Goal: Transaction & Acquisition: Purchase product/service

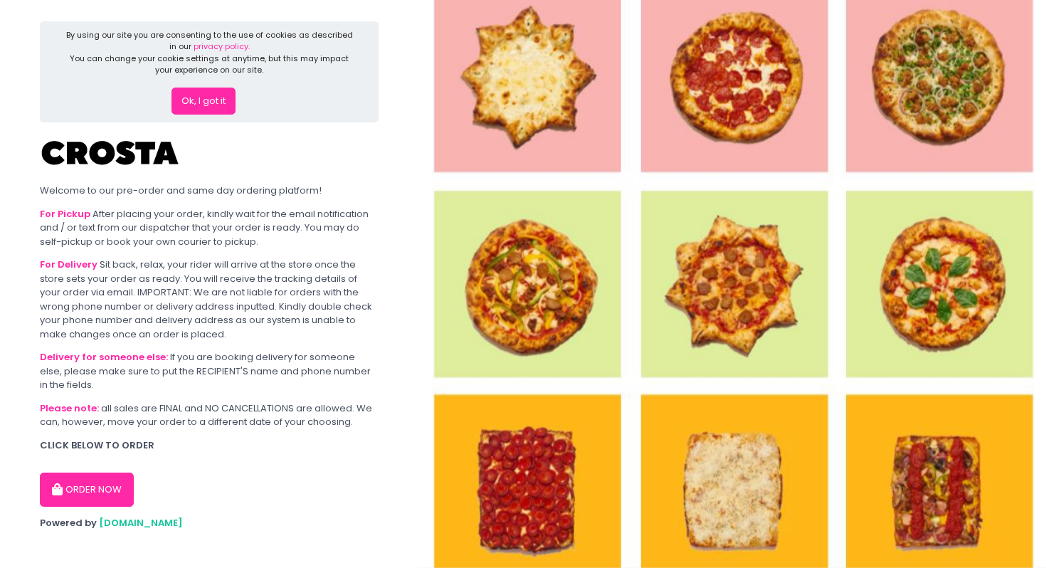
click at [112, 488] on button "ORDER NOW" at bounding box center [87, 490] width 94 height 34
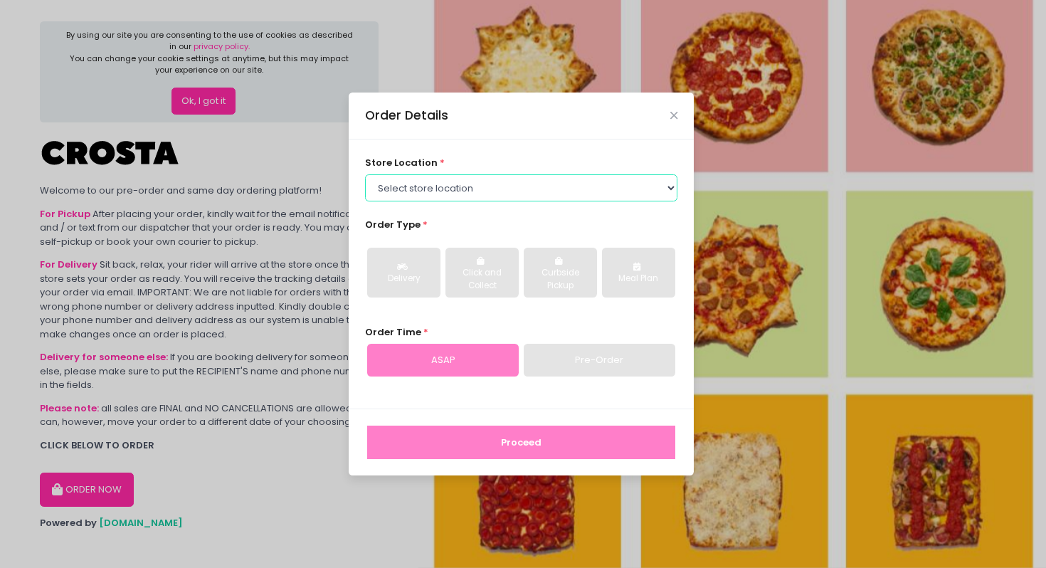
click at [426, 191] on select "Select store location Crosta Pizza - Salcedo Crosta Pizza - San Juan" at bounding box center [521, 187] width 313 height 27
select select "65090bae48156caed44a5eb4"
click at [365, 174] on select "Select store location Crosta Pizza - Salcedo Crosta Pizza - San Juan" at bounding box center [521, 187] width 313 height 27
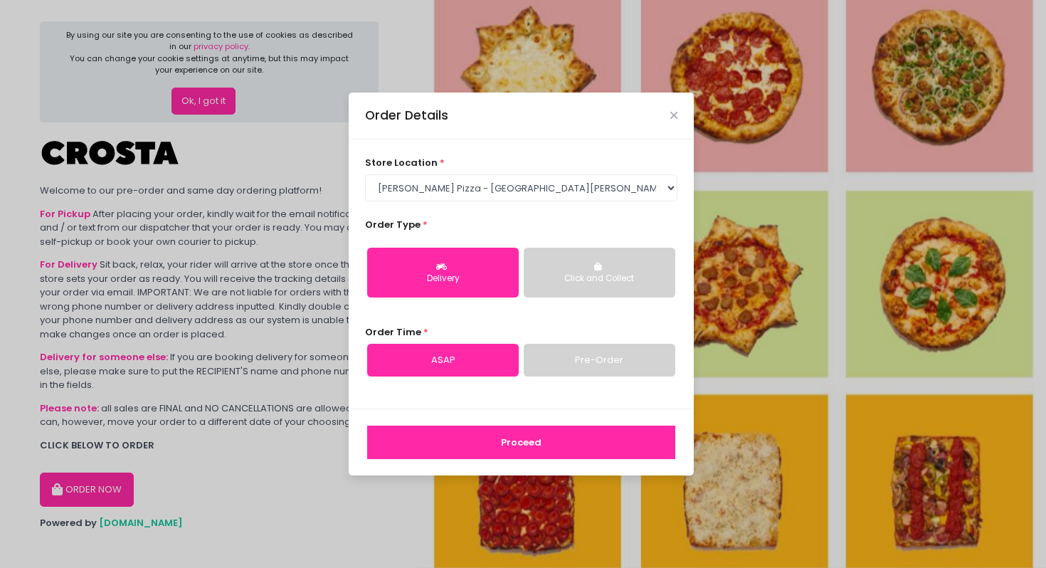
click at [552, 361] on link "Pre-Order" at bounding box center [600, 360] width 152 height 33
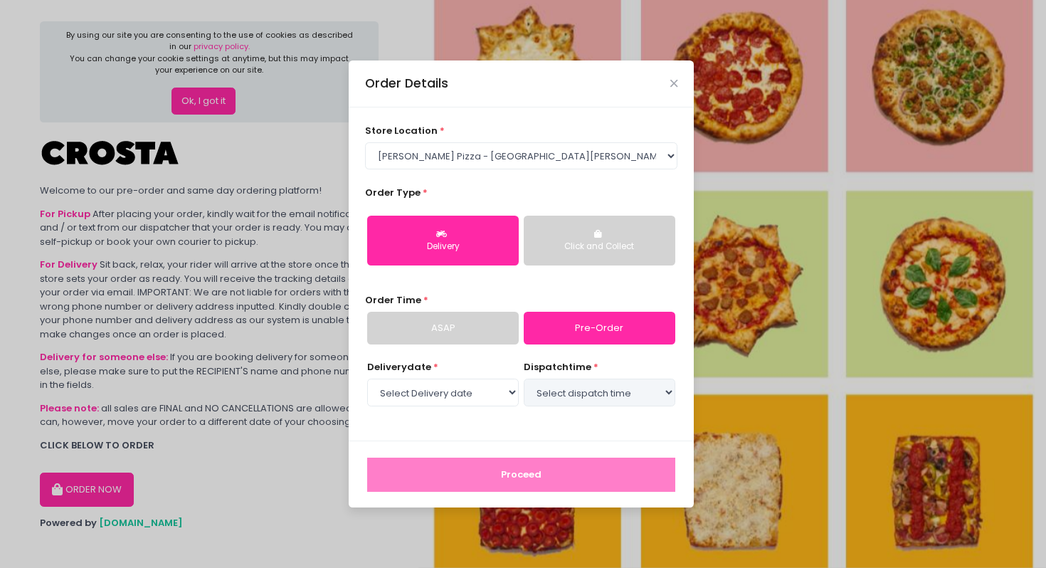
select select "2025-10-05"
click at [506, 340] on link "ASAP" at bounding box center [443, 328] width 152 height 33
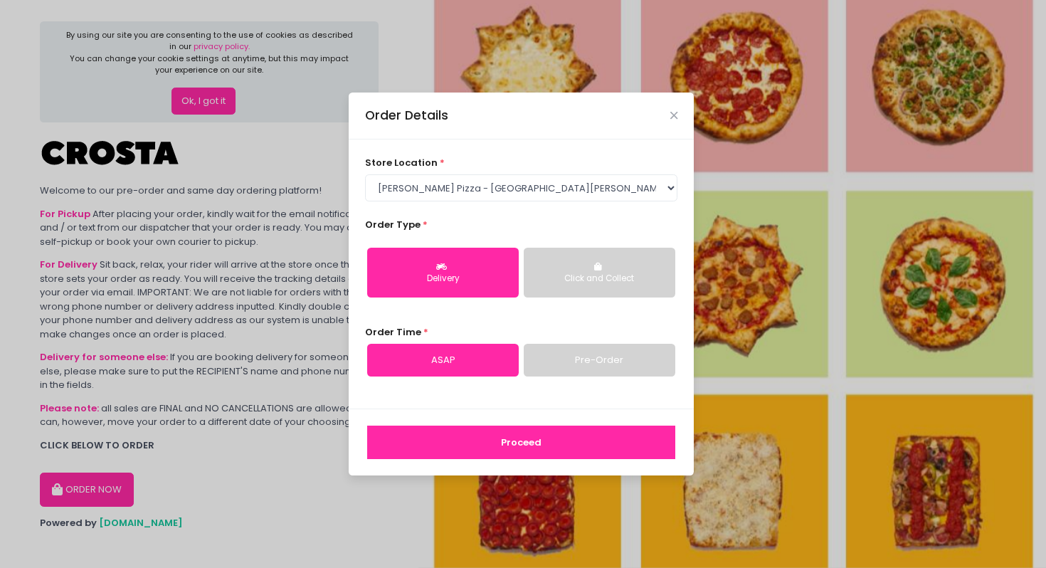
click at [539, 443] on button "Proceed" at bounding box center [521, 443] width 308 height 34
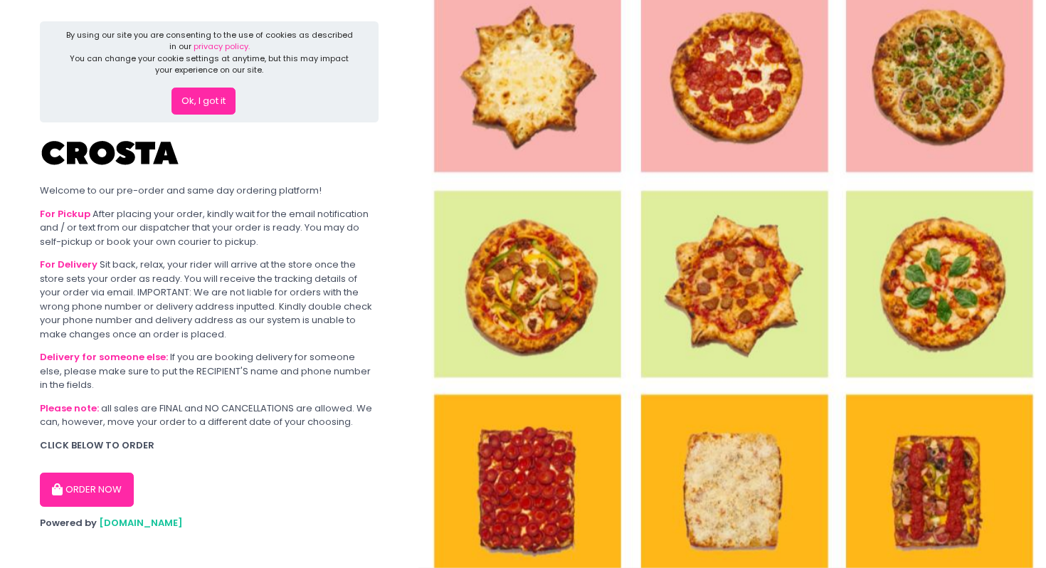
click at [90, 485] on button "ORDER NOW" at bounding box center [87, 490] width 94 height 34
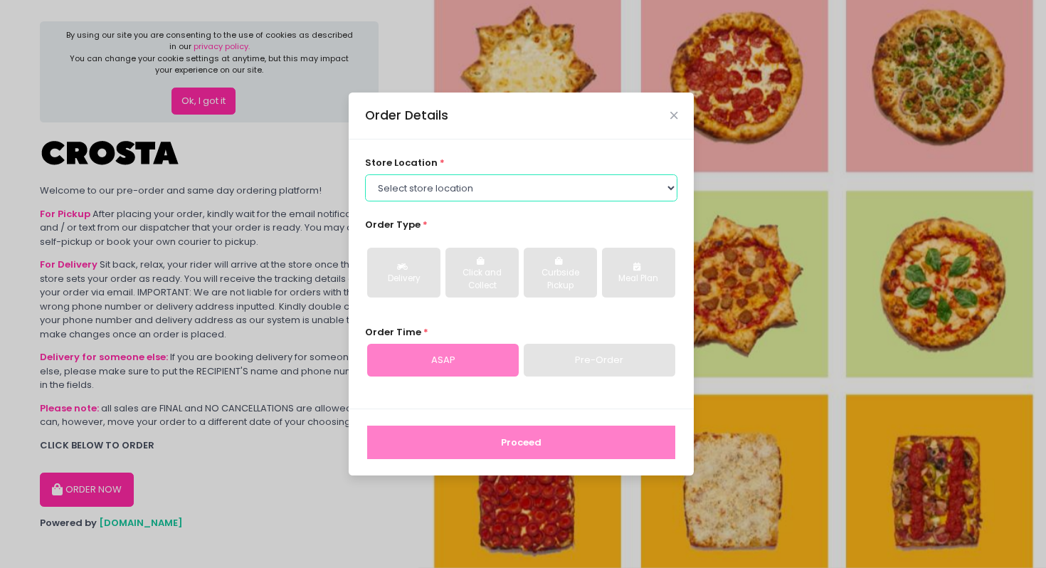
click at [483, 193] on select "Select store location Crosta Pizza - Salcedo Crosta Pizza - San Juan" at bounding box center [521, 187] width 313 height 27
click at [365, 174] on select "Select store location Crosta Pizza - Salcedo Crosta Pizza - San Juan" at bounding box center [521, 187] width 313 height 27
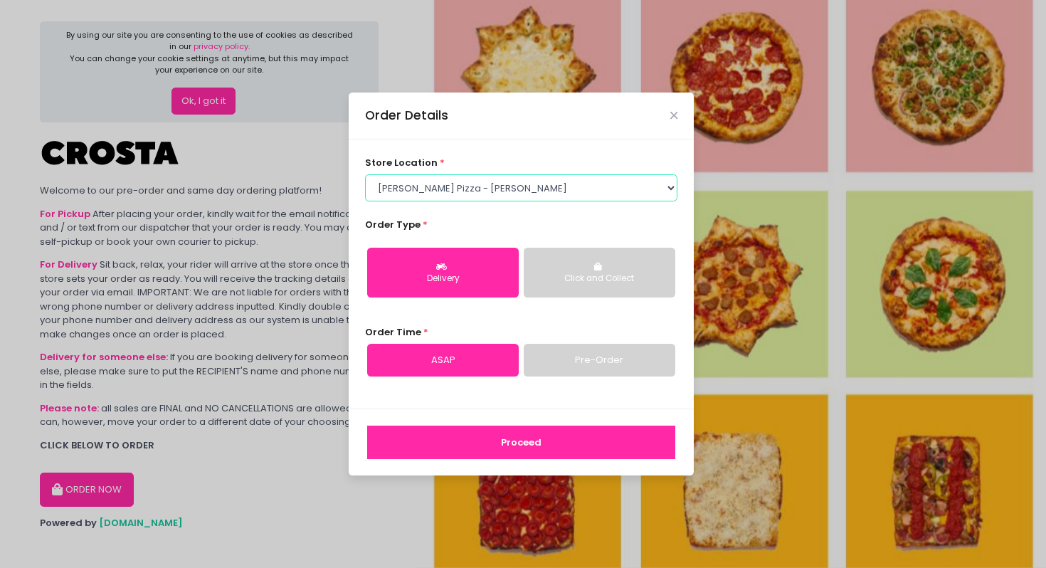
click at [476, 191] on select "Select store location Crosta Pizza - Salcedo Crosta Pizza - San Juan" at bounding box center [521, 187] width 313 height 27
select select "65090bae48156caed44a5eb4"
click at [365, 174] on select "Select store location Crosta Pizza - Salcedo Crosta Pizza - San Juan" at bounding box center [521, 187] width 313 height 27
click at [537, 367] on link "Pre-Order" at bounding box center [600, 360] width 152 height 33
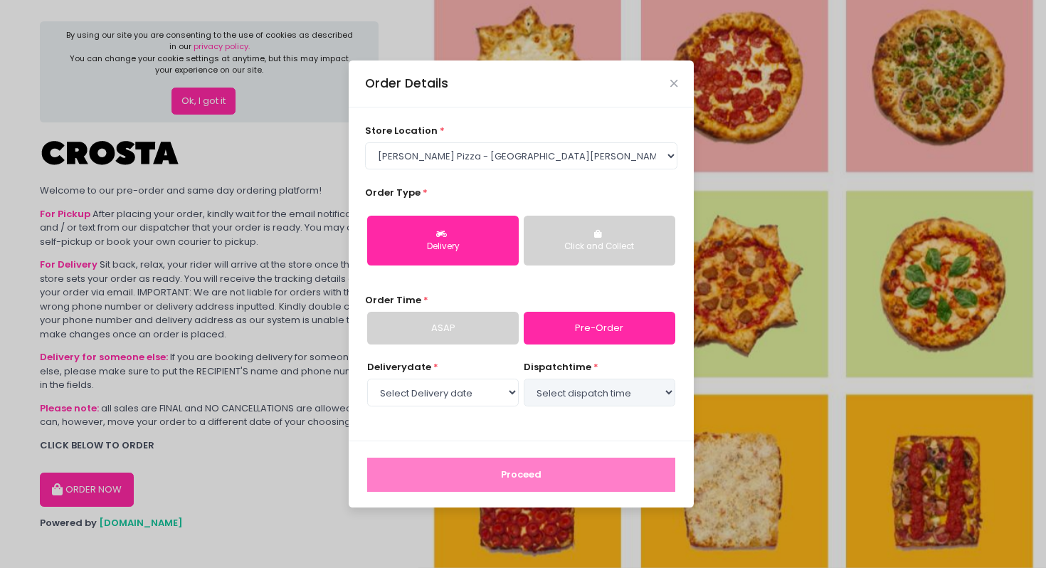
select select "2025-10-05"
click at [478, 382] on select "Select Delivery date Sunday, Oct 5th Monday, Oct 6th Tuesday, Oct 7th Wednesday…" at bounding box center [443, 392] width 152 height 27
click at [564, 400] on select "Select dispatch time 06:00 PM - 06:30 PM 06:30 PM - 07:00 PM 07:00 PM - 07:30 P…" at bounding box center [600, 392] width 152 height 27
select select "18:00"
click at [524, 379] on select "Select dispatch time 06:00 PM - 06:30 PM 06:30 PM - 07:00 PM 07:00 PM - 07:30 P…" at bounding box center [600, 392] width 152 height 27
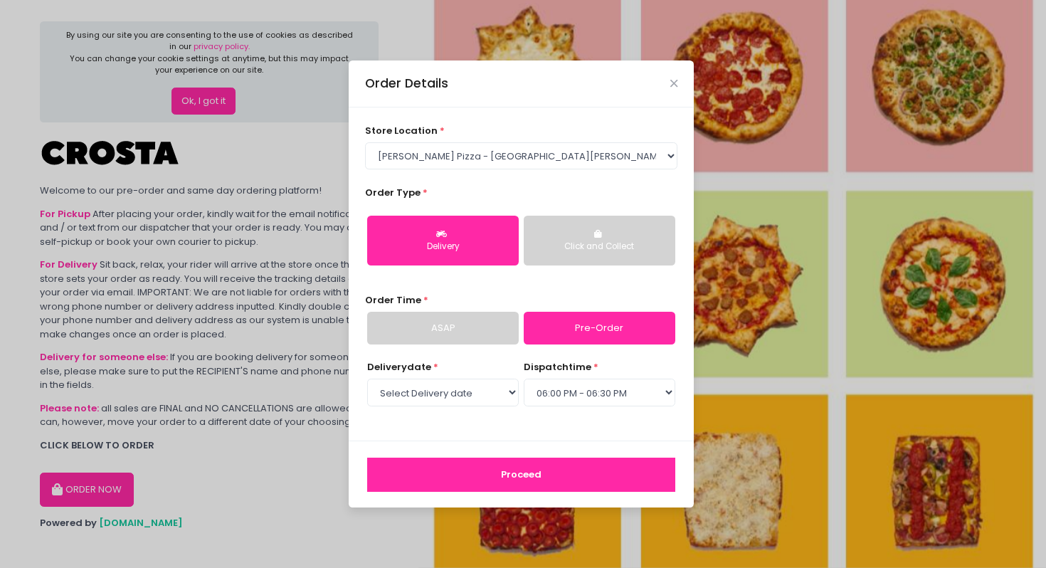
click at [535, 475] on button "Proceed" at bounding box center [521, 475] width 308 height 34
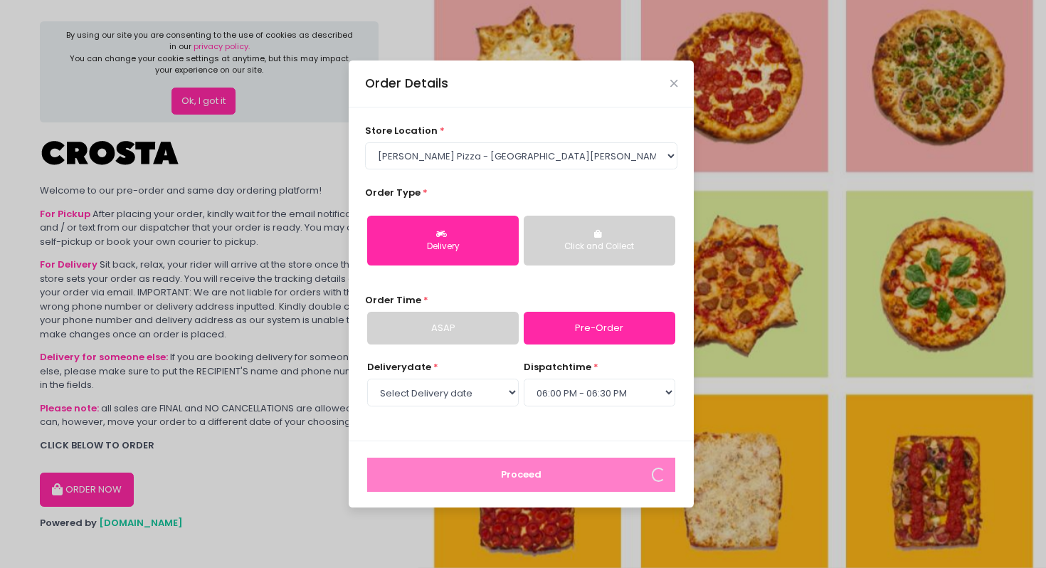
click at [477, 335] on link "ASAP" at bounding box center [443, 328] width 152 height 33
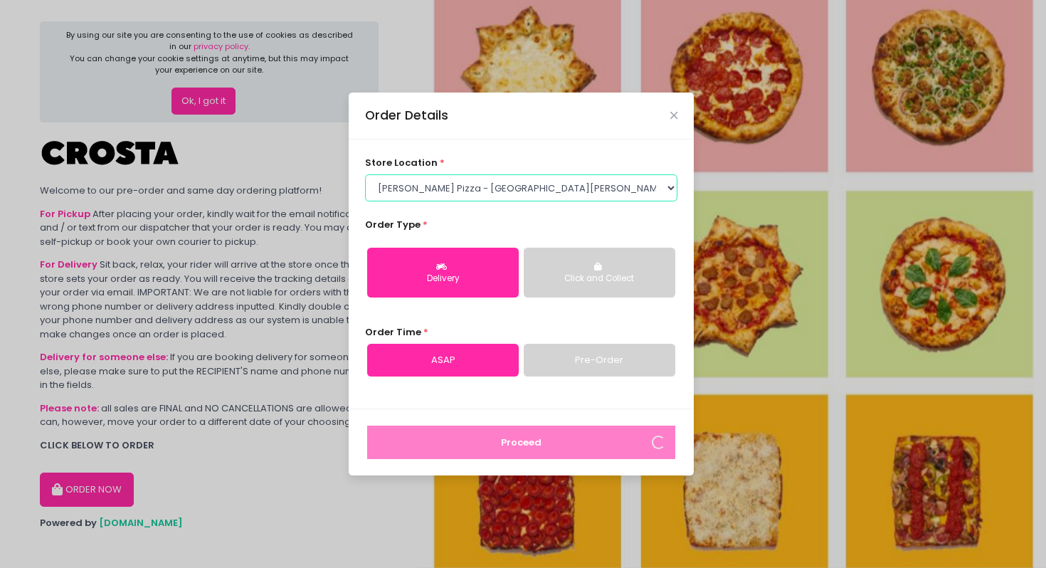
click at [537, 189] on select "Select store location Crosta Pizza - Salcedo Crosta Pizza - San Juan" at bounding box center [521, 187] width 313 height 27
click at [365, 174] on select "Select store location Crosta Pizza - Salcedo Crosta Pizza - San Juan" at bounding box center [521, 187] width 313 height 27
